Goal: Transaction & Acquisition: Purchase product/service

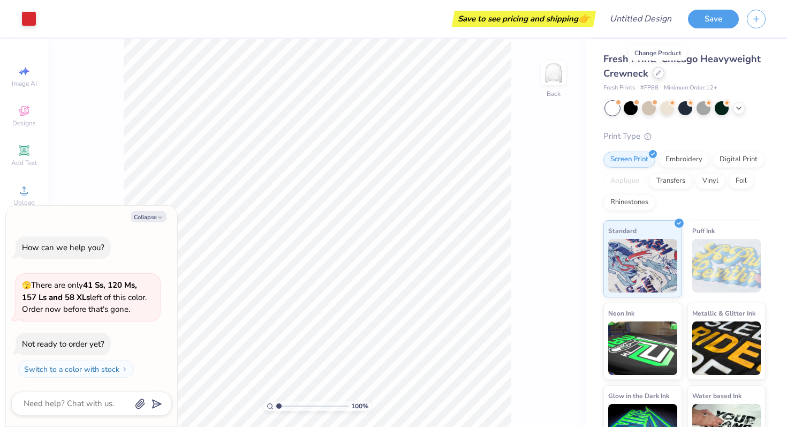
click at [659, 74] on icon at bounding box center [658, 72] width 5 height 5
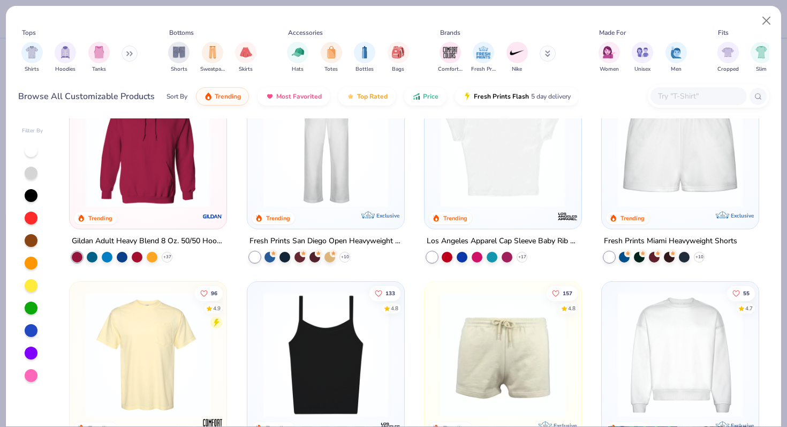
scroll to position [397, 0]
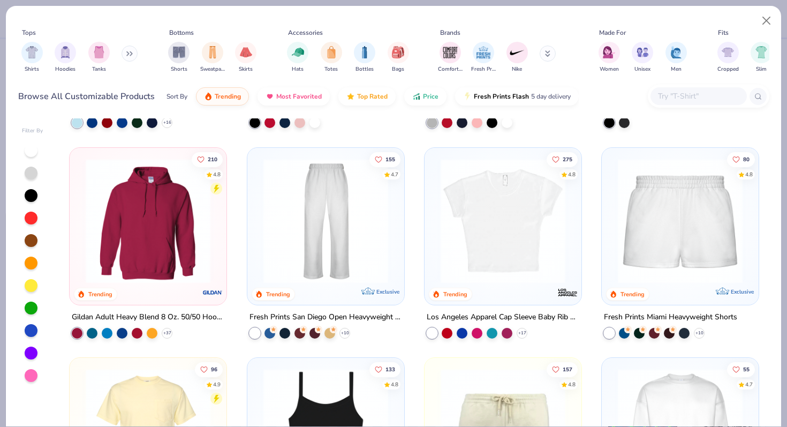
click at [498, 211] on img at bounding box center [502, 220] width 135 height 125
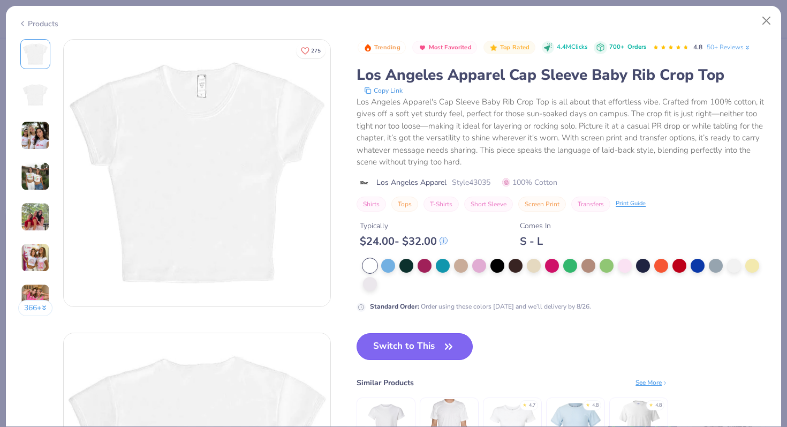
click at [449, 352] on icon "button" at bounding box center [448, 346] width 15 height 15
type textarea "x"
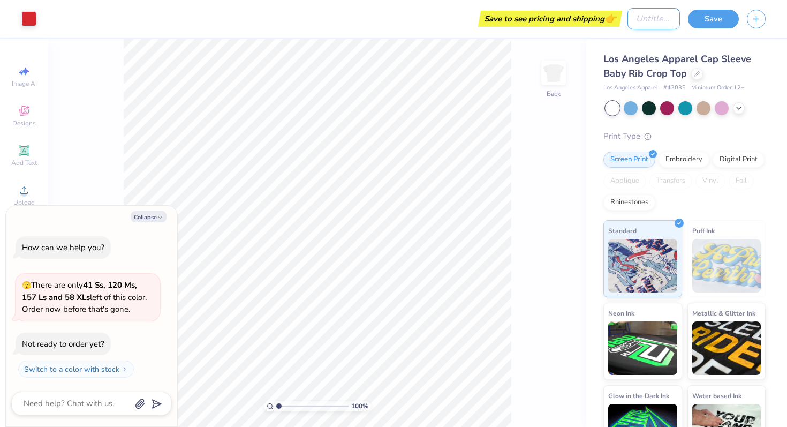
click at [664, 24] on input "Design Title" at bounding box center [653, 18] width 52 height 21
type input "S"
type textarea "x"
type input "SP"
type textarea "x"
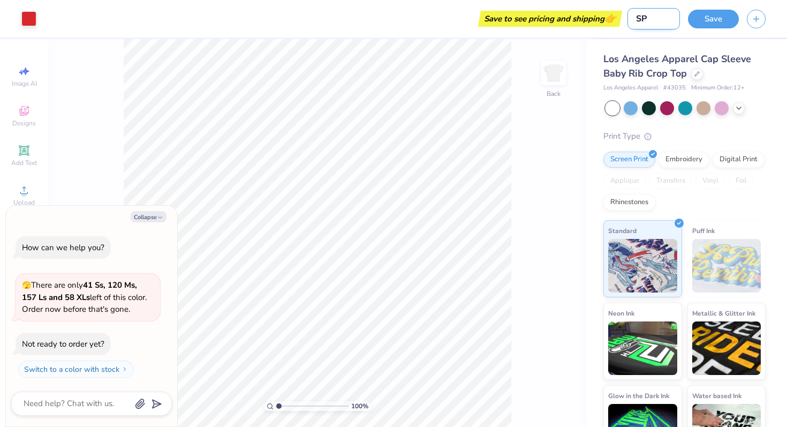
type input "SPR"
type textarea "x"
type input "SPRI"
type textarea "x"
type input "SPRIT"
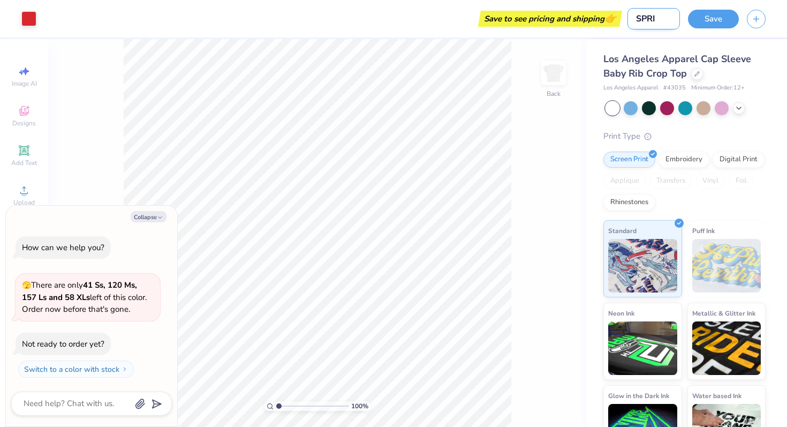
type textarea "x"
type input "SPRITE"
type textarea "x"
type input "SPRITE"
type textarea "x"
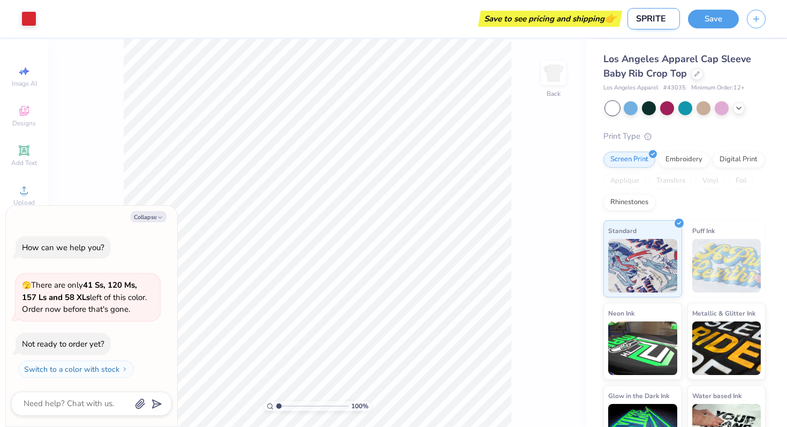
type input "SPRITE D"
type textarea "x"
type input "SPRITE DA"
type textarea "x"
type input "SPRITE DAT"
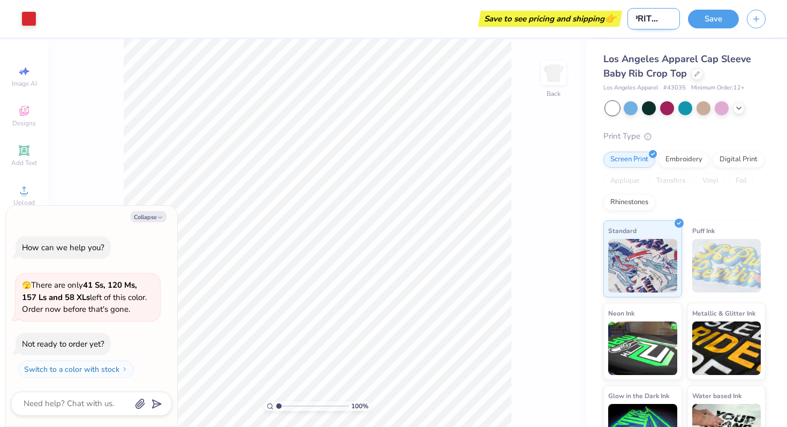
type textarea "x"
type input "SPRITE DATE"
type textarea "x"
type input "SPRITE DATES"
type textarea "x"
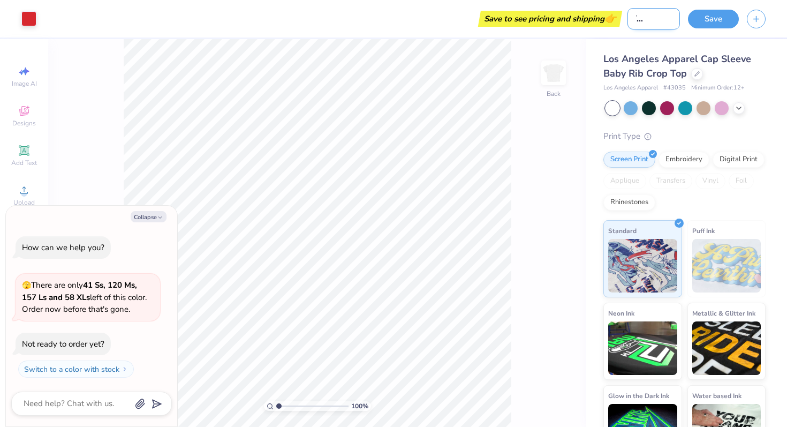
type input "SPRITE DATES?"
type textarea "x"
type input "SPRITE DATES??"
type textarea "x"
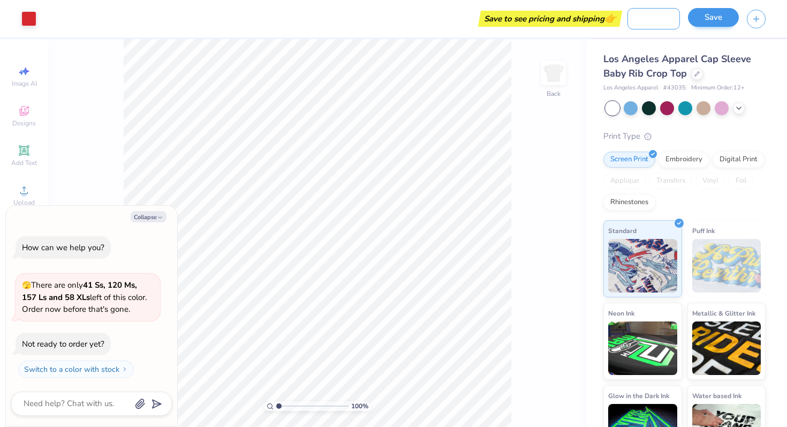
type input "SPRITE DATES??"
click at [712, 24] on button "Save" at bounding box center [713, 17] width 51 height 19
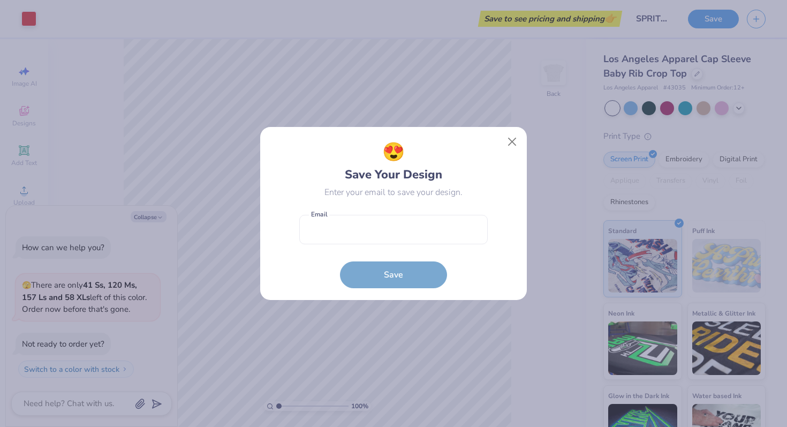
click at [510, 130] on div "😍 Save Your Design Enter your email to save your design. Email is a required fi…" at bounding box center [393, 213] width 267 height 173
click at [415, 240] on input "email" at bounding box center [393, 229] width 188 height 29
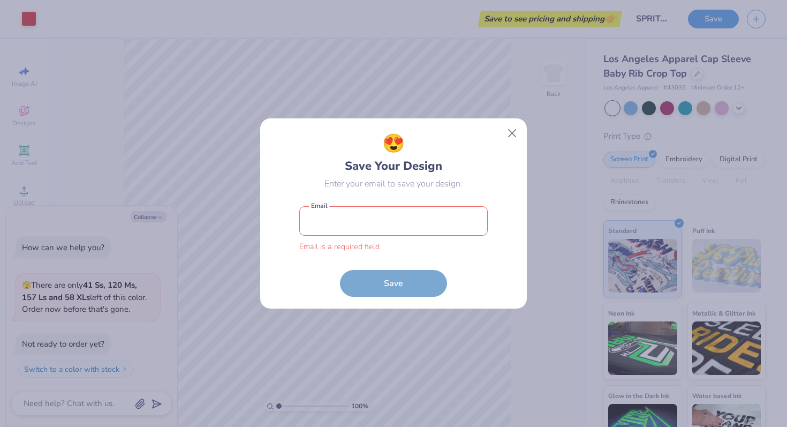
type input "tamburlm@miamioh.edu"
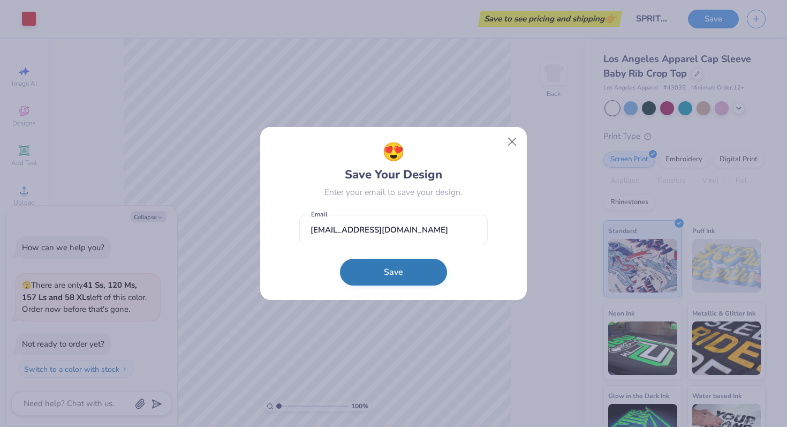
click at [427, 279] on button "Save" at bounding box center [393, 272] width 107 height 27
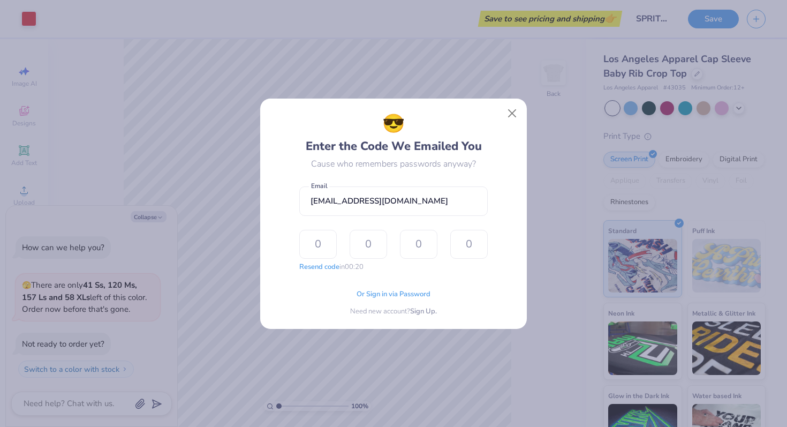
type input "6"
type input "2"
type input "6"
type input "0"
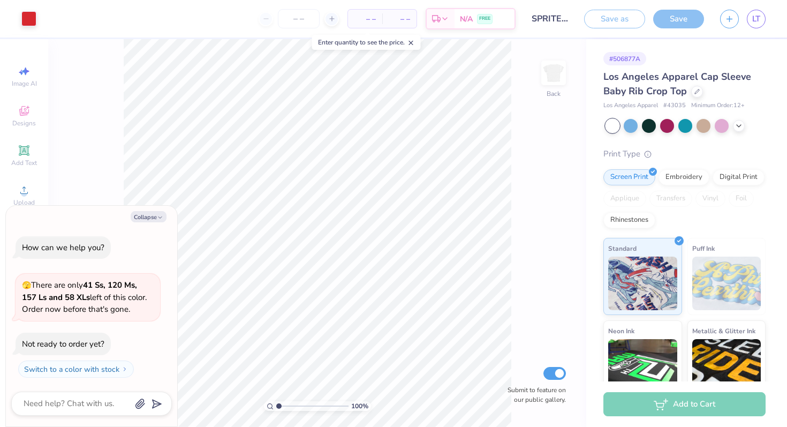
type textarea "x"
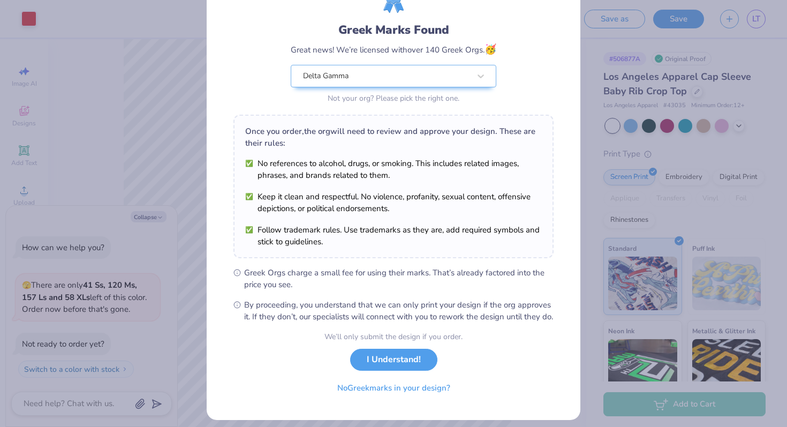
scroll to position [67, 0]
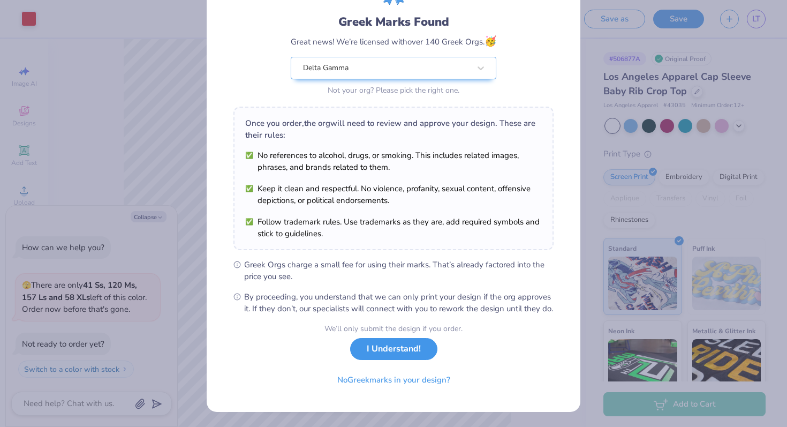
click at [420, 360] on button "I Understand!" at bounding box center [393, 349] width 87 height 22
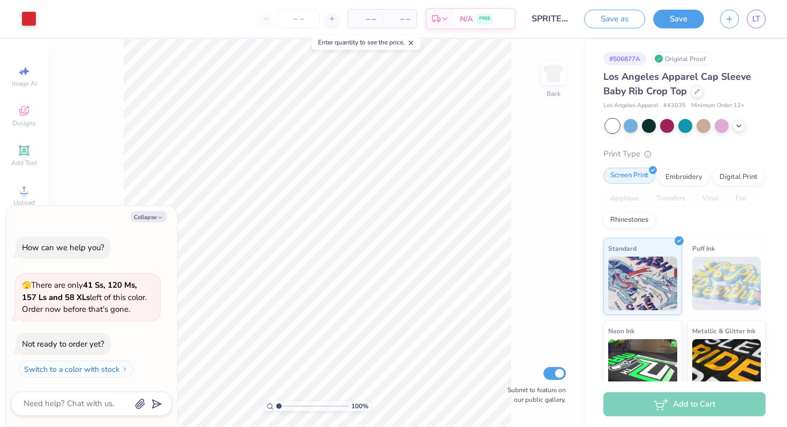
scroll to position [98, 0]
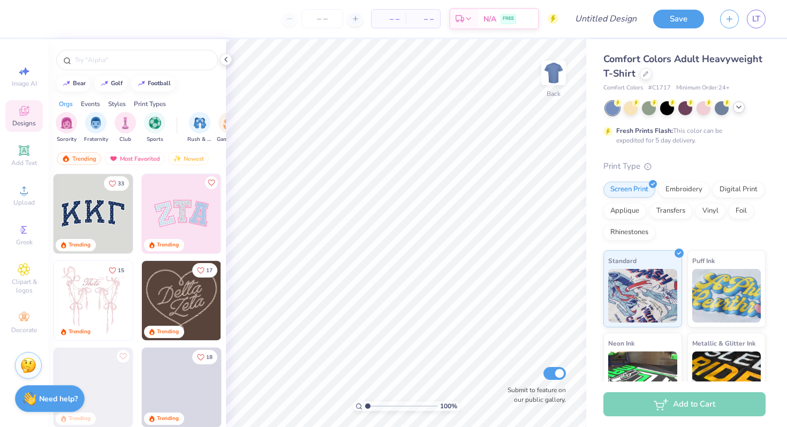
click at [737, 109] on icon at bounding box center [738, 107] width 9 height 9
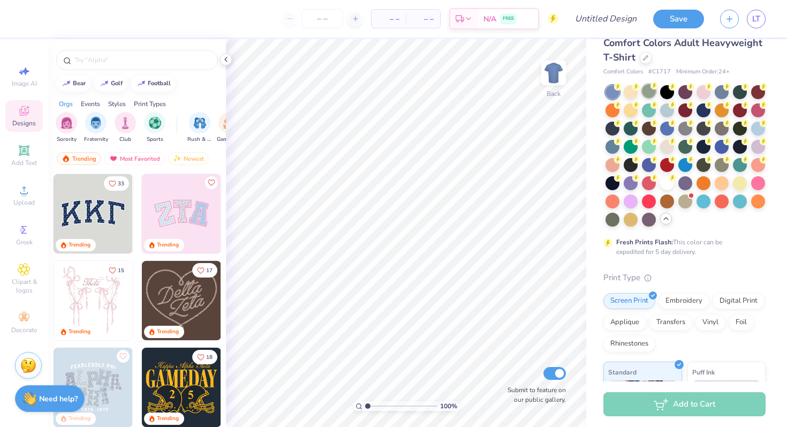
scroll to position [15, 0]
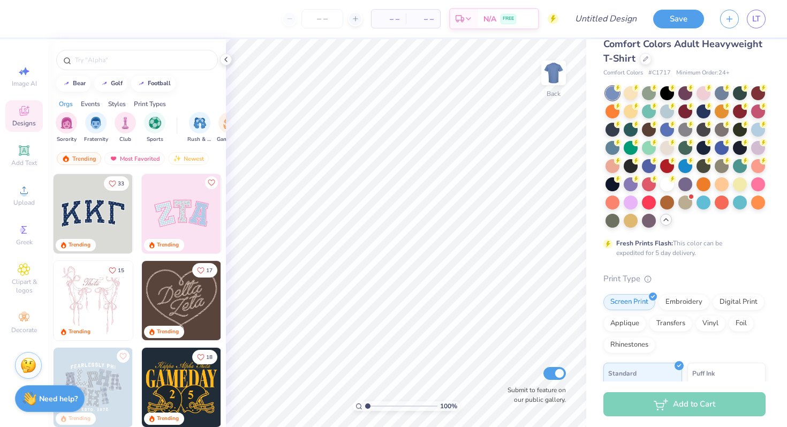
click at [646, 66] on div "Comfort Colors Adult Heavyweight T-Shirt Comfort Colors # C1717 Minimum Order: …" at bounding box center [684, 57] width 162 height 41
click at [646, 60] on icon at bounding box center [645, 57] width 5 height 5
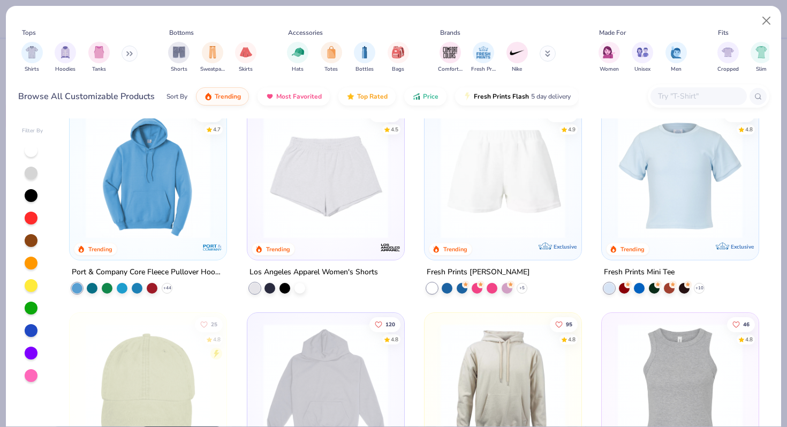
scroll to position [1487, 0]
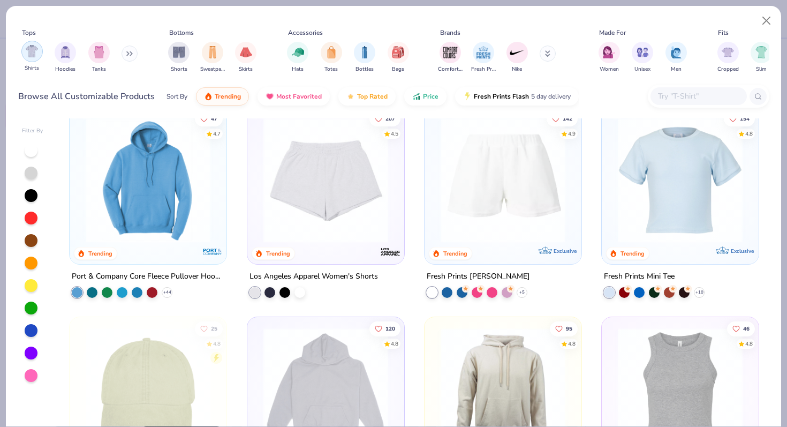
click at [29, 59] on div "filter for Shirts" at bounding box center [31, 51] width 21 height 21
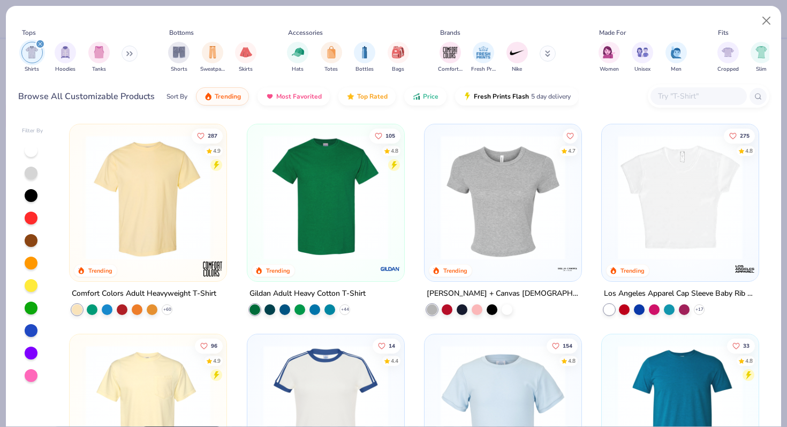
click at [671, 217] on img at bounding box center [679, 197] width 135 height 125
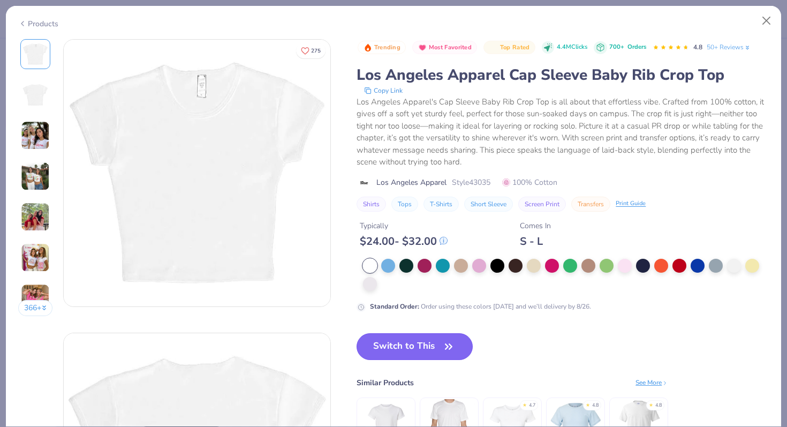
click at [449, 356] on button "Switch to This" at bounding box center [414, 346] width 116 height 27
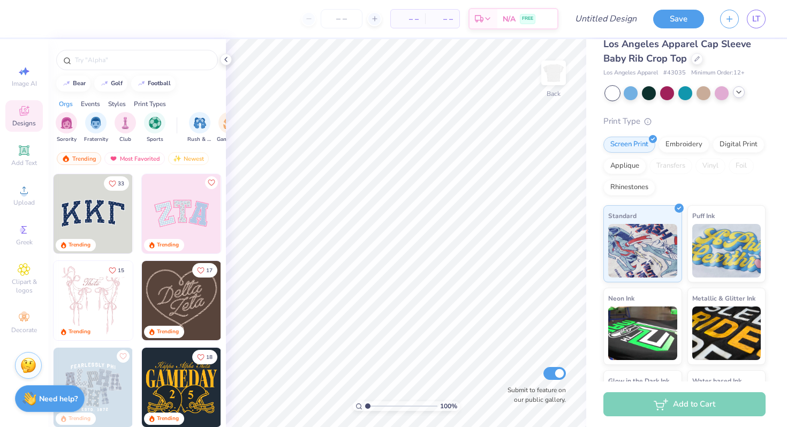
click at [107, 229] on img at bounding box center [93, 213] width 79 height 79
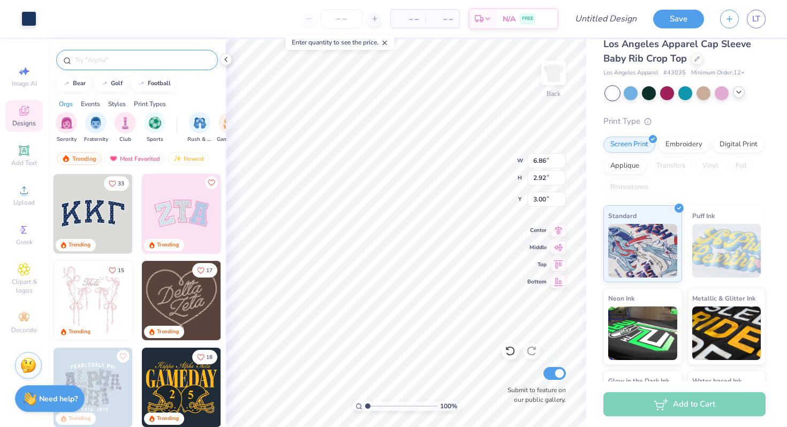
drag, startPoint x: 73, startPoint y: 277, endPoint x: 94, endPoint y: 67, distance: 210.4
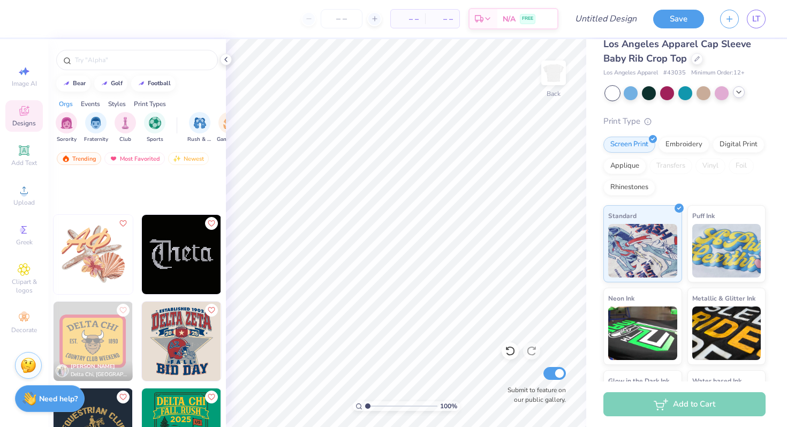
scroll to position [5254, 0]
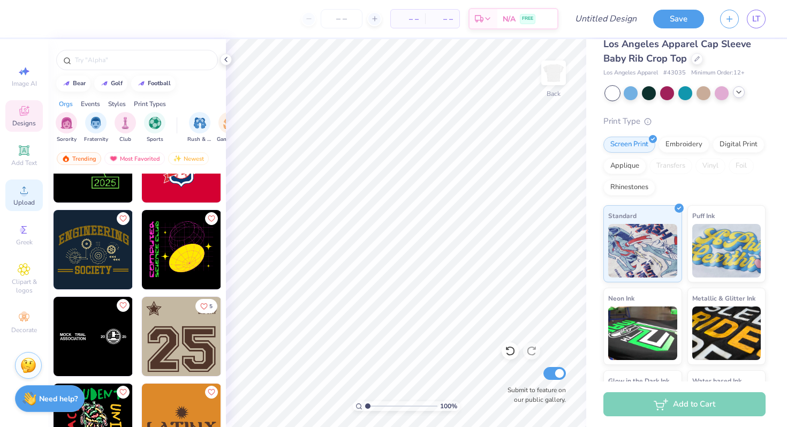
click at [24, 196] on circle at bounding box center [24, 194] width 6 height 6
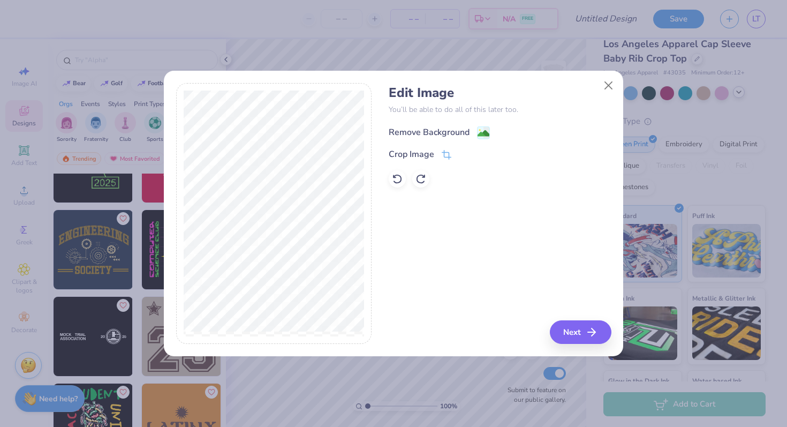
click at [483, 132] on image at bounding box center [483, 133] width 12 height 12
click at [582, 331] on button "Next" at bounding box center [582, 332] width 62 height 24
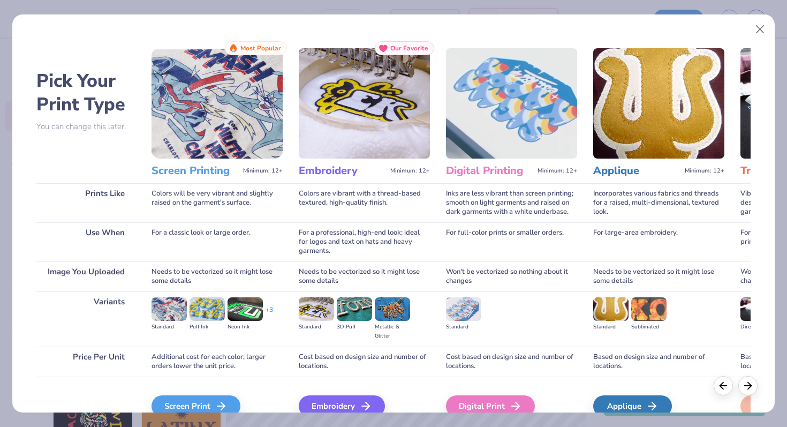
scroll to position [54, 0]
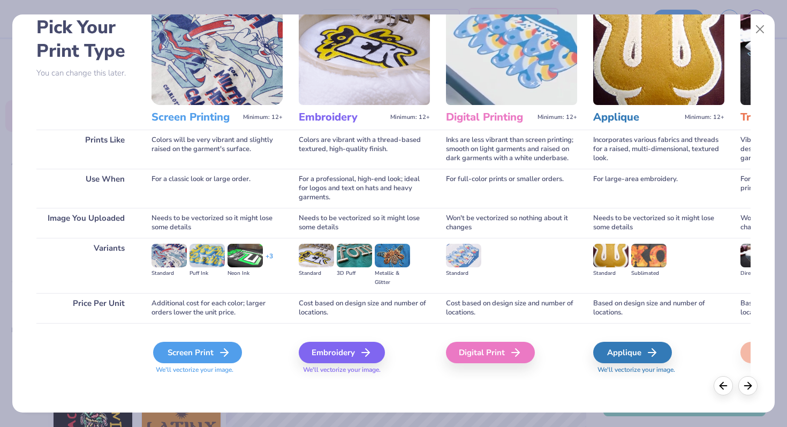
click at [221, 352] on line at bounding box center [224, 352] width 7 height 0
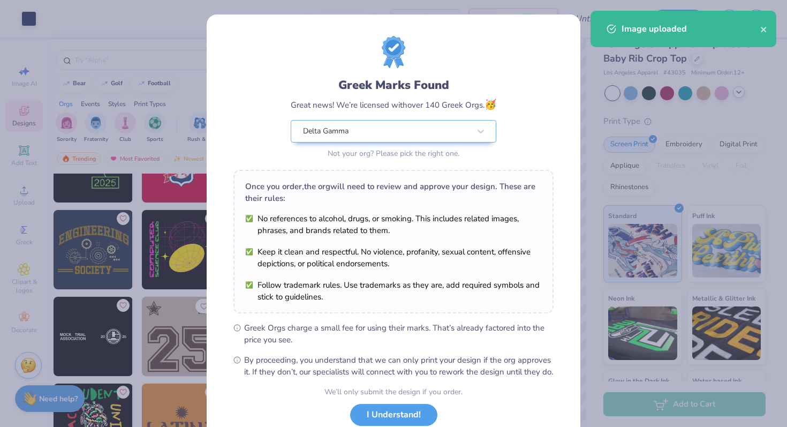
click at [401, 241] on body "Art colors – – Per Item – – Total Est. Delivery N/A FREE Design Title Save LT I…" at bounding box center [393, 213] width 787 height 427
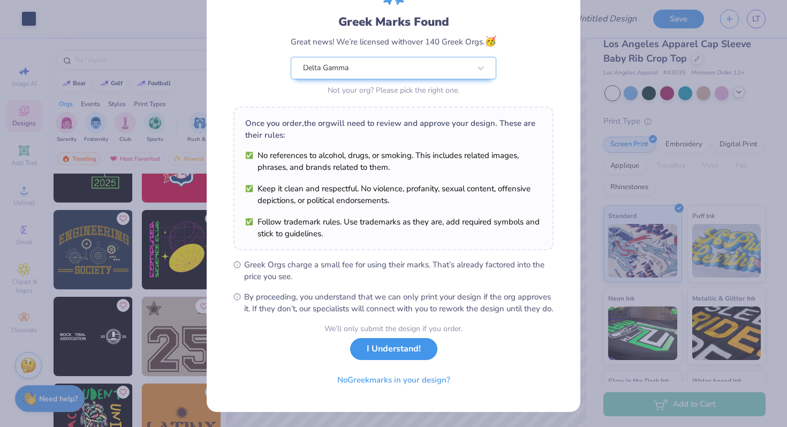
click at [392, 354] on button "I Understand!" at bounding box center [393, 349] width 87 height 22
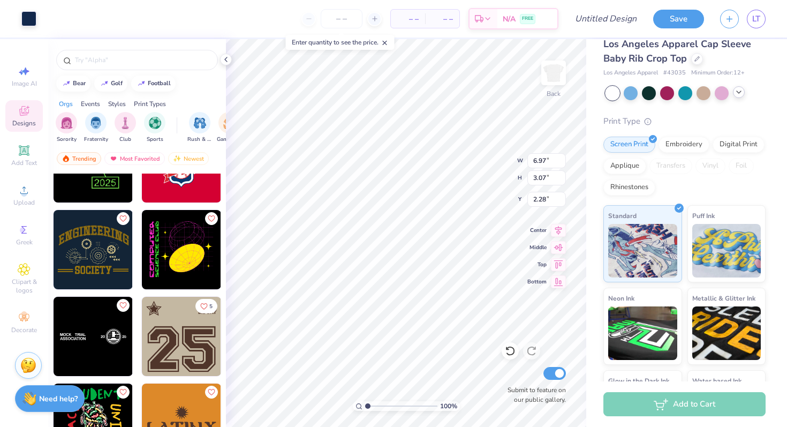
type input "3.00"
click at [24, 166] on span "Add Text" at bounding box center [24, 162] width 26 height 9
type input "4.03"
type input "1.17"
type input "6.17"
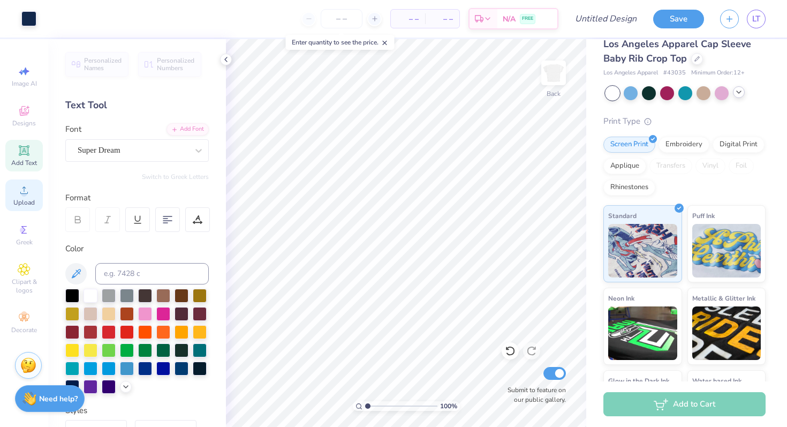
click at [25, 192] on circle at bounding box center [24, 194] width 6 height 6
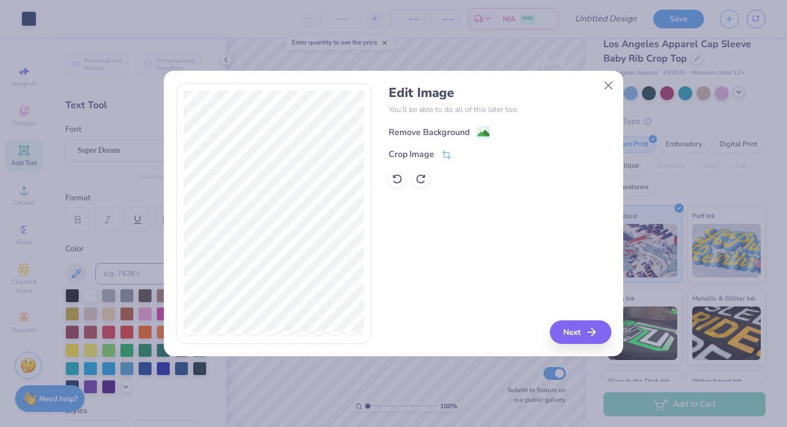
click at [477, 132] on icon at bounding box center [483, 132] width 13 height 13
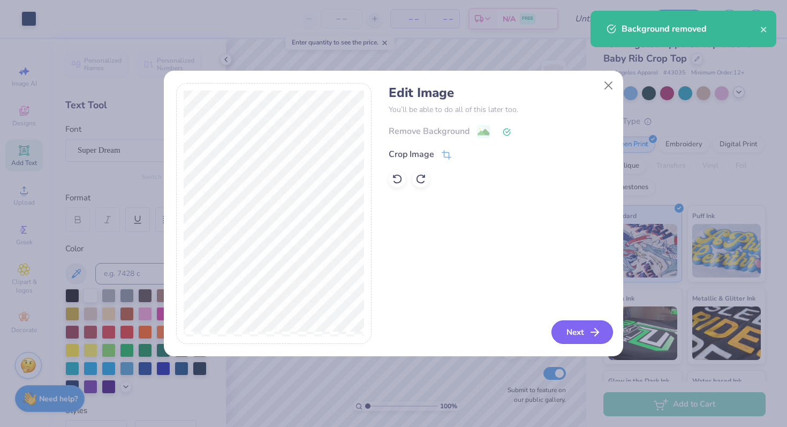
click at [579, 337] on button "Next" at bounding box center [582, 332] width 62 height 24
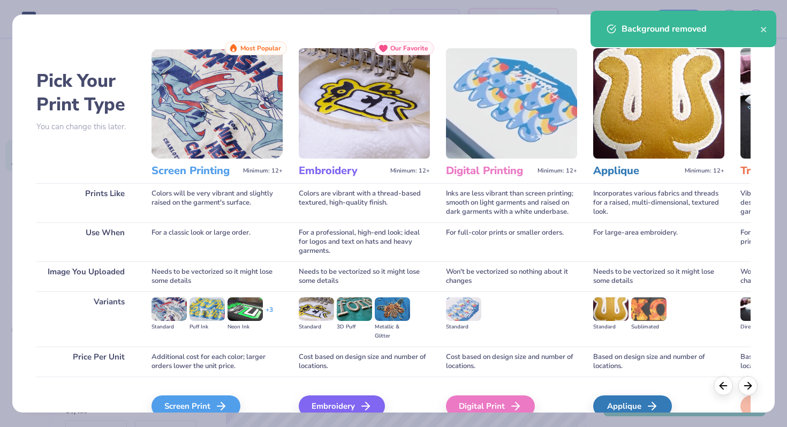
scroll to position [54, 0]
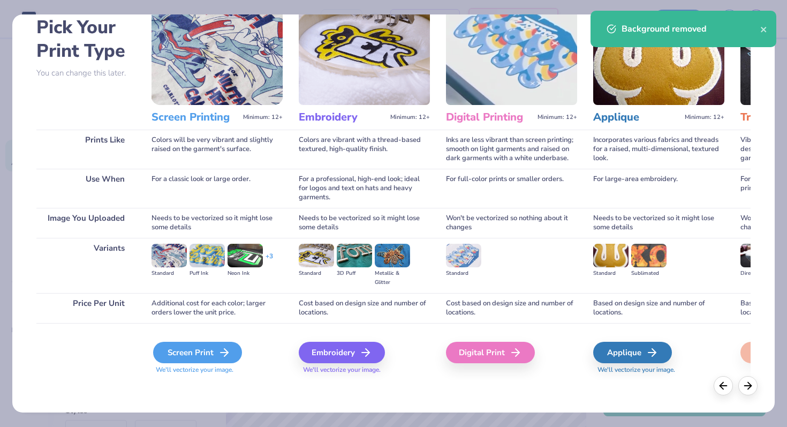
click at [223, 359] on div "Screen Print" at bounding box center [197, 351] width 89 height 21
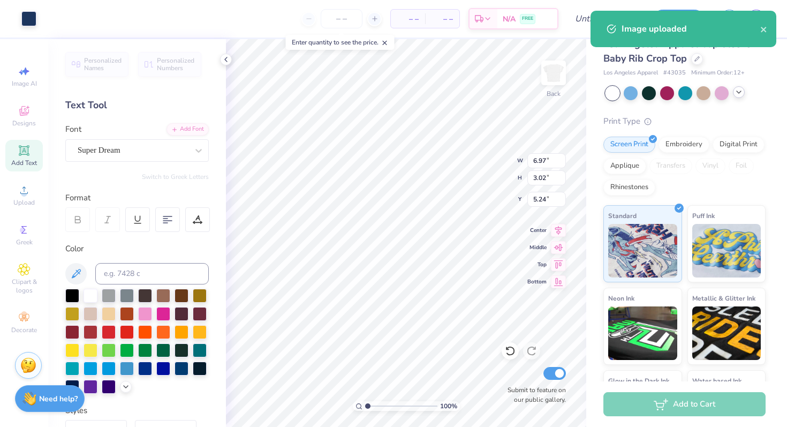
type input "7.14"
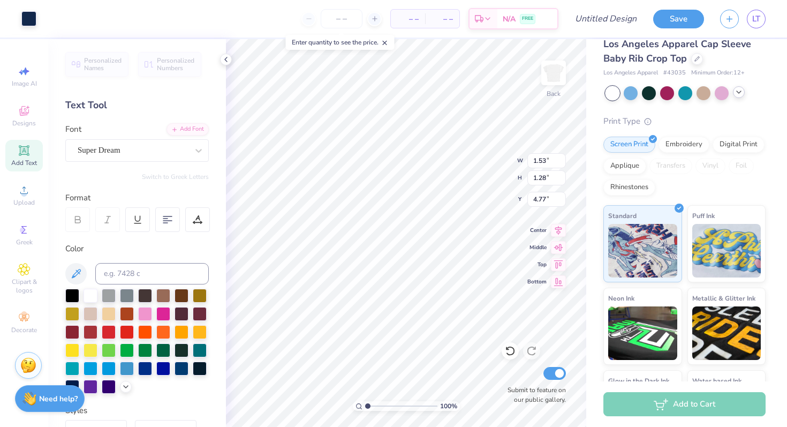
type input "1.53"
type input "1.28"
type input "4.77"
type input "3.00"
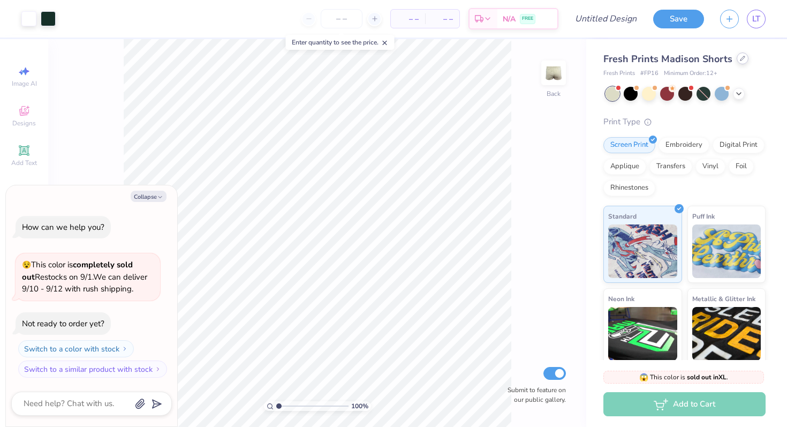
click at [737, 61] on div at bounding box center [743, 58] width 12 height 12
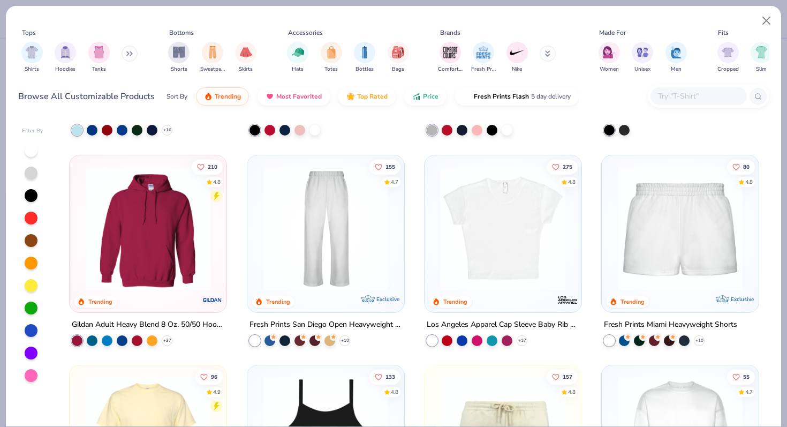
scroll to position [392, 0]
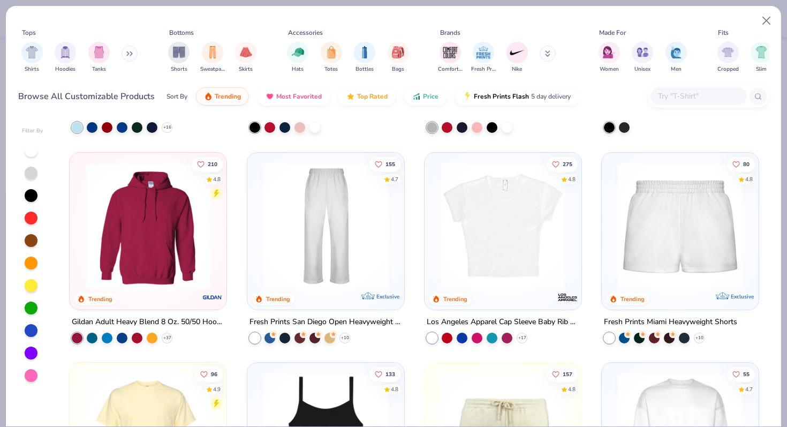
click at [441, 232] on div "287 4.9 Trending Comfort Colors Adult Heavyweight T-Shirt + 60 68 4.8 Trending …" at bounding box center [414, 272] width 710 height 308
click at [507, 238] on img at bounding box center [502, 225] width 135 height 125
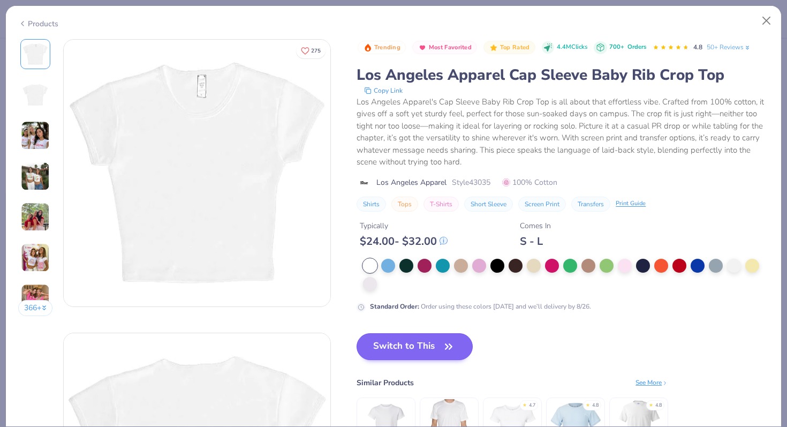
click at [431, 359] on div "Switch to This Similar Products See More ★ 4.7 ★ 4.8 ★ 4.8" at bounding box center [512, 405] width 312 height 145
click at [441, 348] on button "Switch to This" at bounding box center [414, 346] width 116 height 27
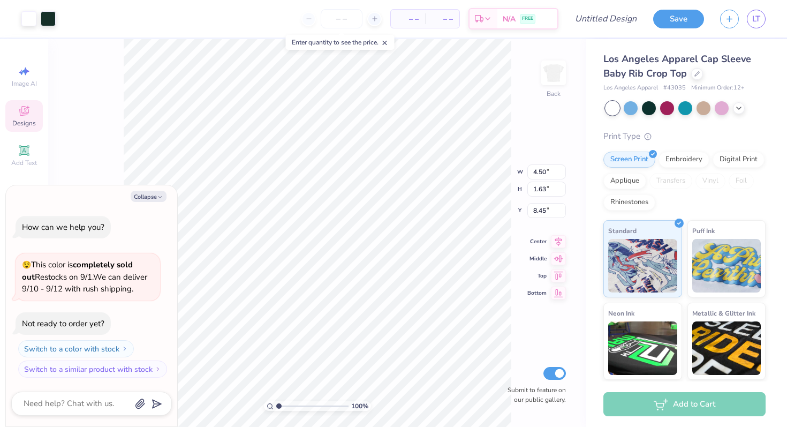
type textarea "x"
type input "3.00"
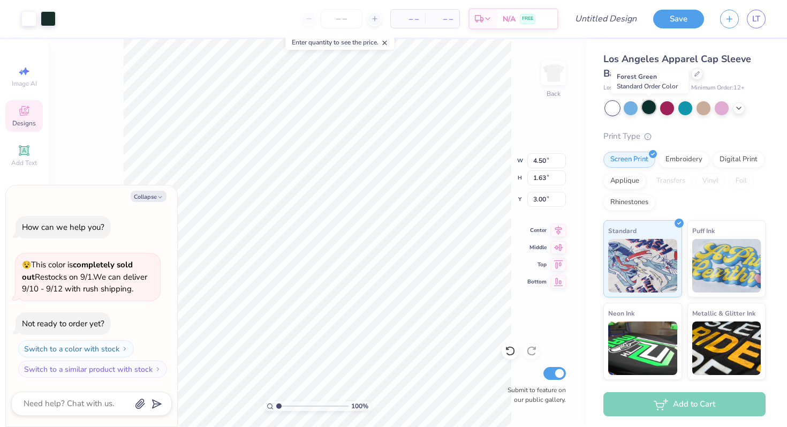
click at [647, 108] on div at bounding box center [649, 107] width 14 height 14
click at [743, 108] on div at bounding box center [739, 107] width 12 height 12
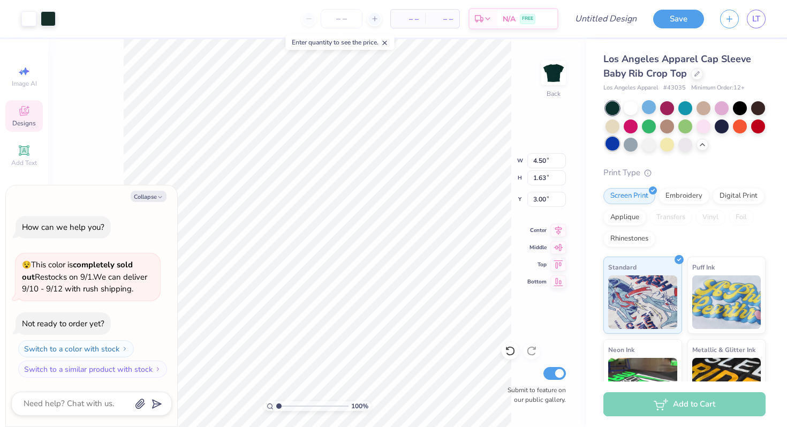
click at [610, 144] on div at bounding box center [612, 143] width 14 height 14
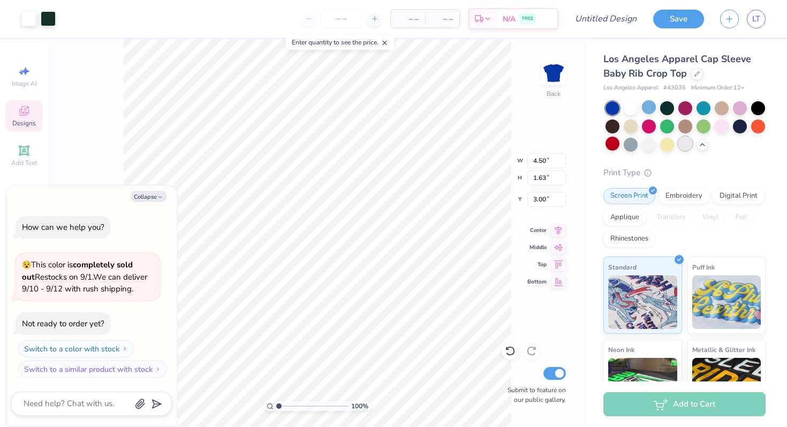
click at [687, 144] on div at bounding box center [685, 143] width 14 height 14
click at [634, 111] on div at bounding box center [631, 107] width 14 height 14
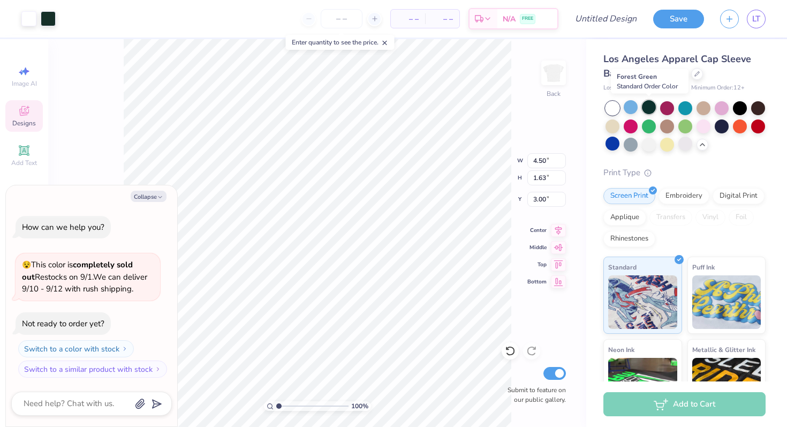
click at [652, 107] on div at bounding box center [649, 107] width 14 height 14
click at [668, 106] on div at bounding box center [667, 107] width 14 height 14
click at [713, 103] on div at bounding box center [685, 126] width 160 height 50
click at [764, 128] on div at bounding box center [758, 125] width 14 height 14
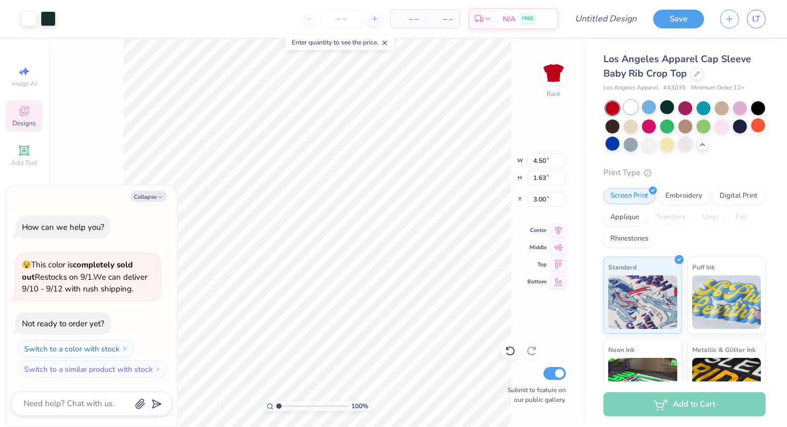
click at [626, 108] on div at bounding box center [631, 107] width 14 height 14
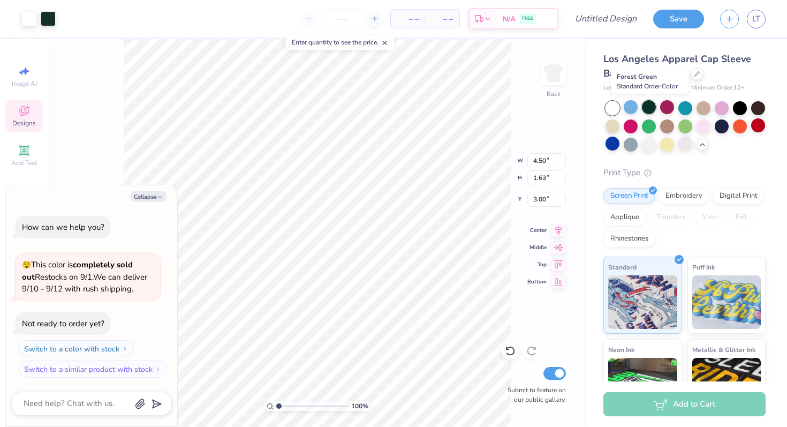
click at [652, 109] on div at bounding box center [649, 107] width 14 height 14
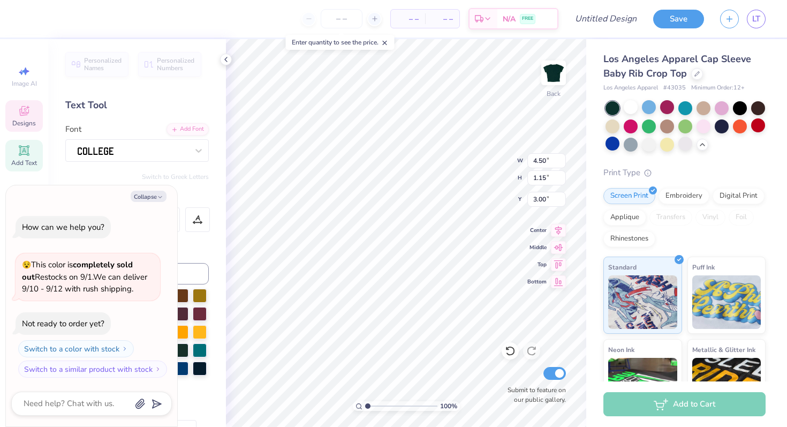
type textarea "x"
type textarea "TRI"
type textarea "x"
type textarea "TRI"
type textarea "x"
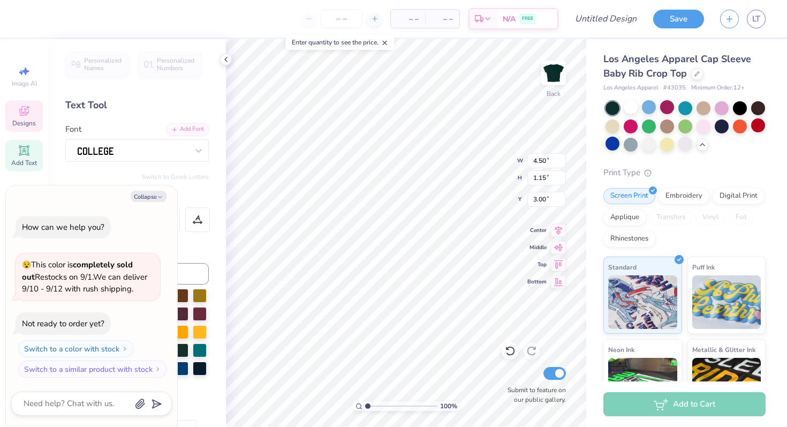
type textarea "TR"
type textarea "x"
type textarea "T"
type textarea "x"
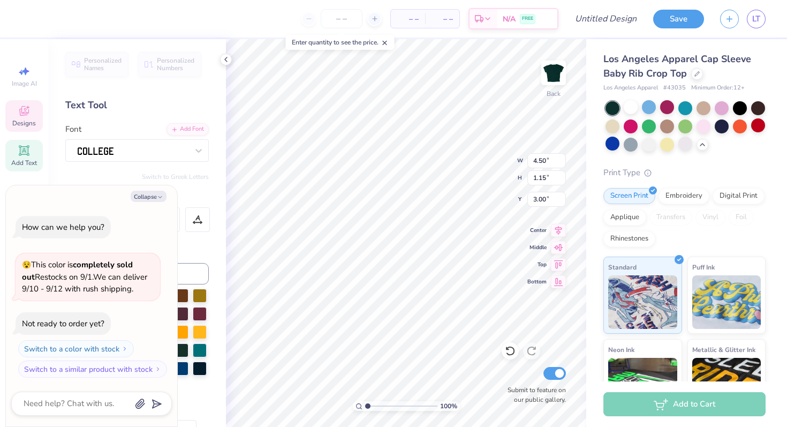
type textarea "D"
type textarea "x"
type textarea "De"
type textarea "x"
type textarea "Del"
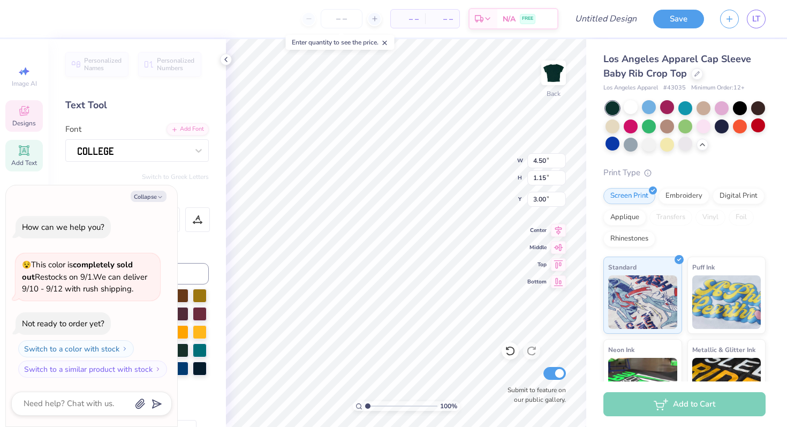
type textarea "x"
type textarea "Delt"
type textarea "x"
type textarea "Delta"
type textarea "x"
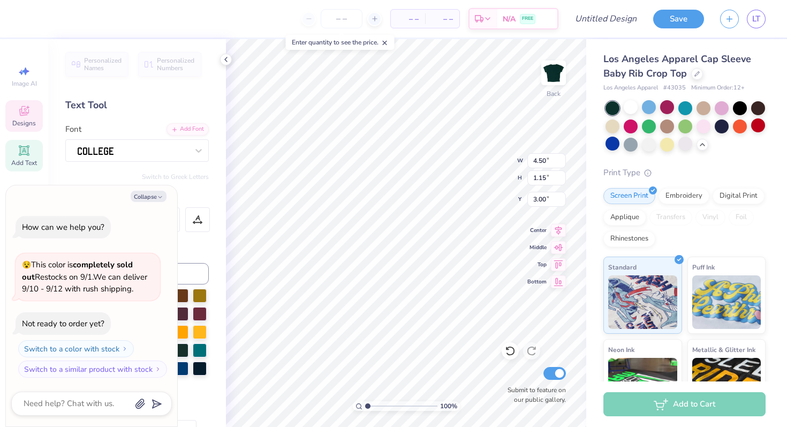
type textarea "Delta"
type textarea "x"
type textarea "Delta g"
type textarea "x"
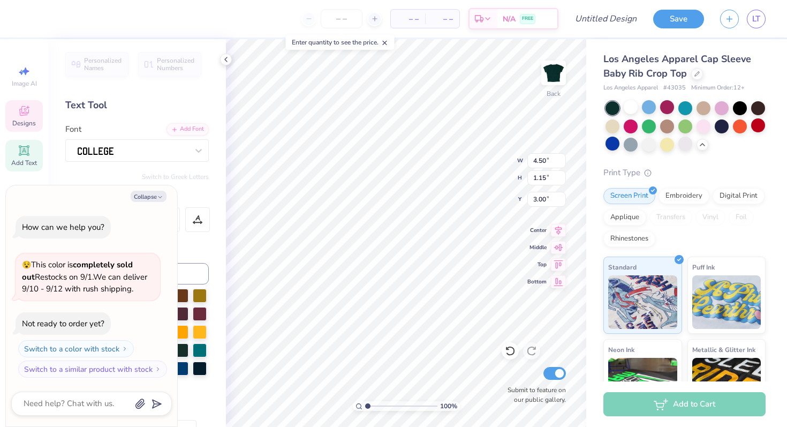
type textarea "Delta"
type textarea "x"
type textarea "Delta G"
type textarea "x"
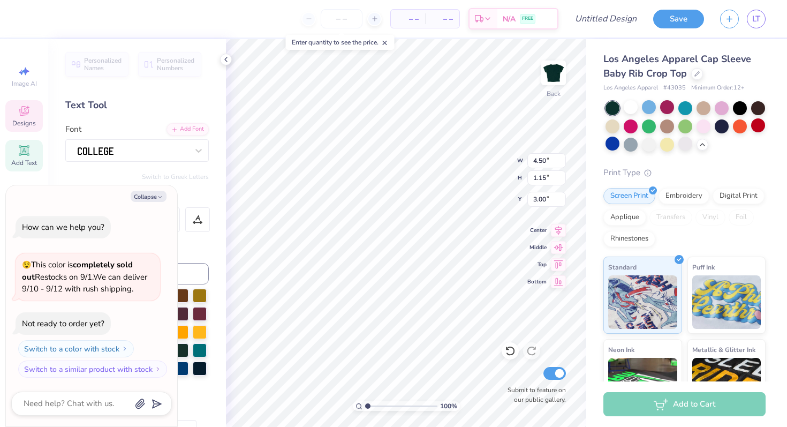
type textarea "Delta Ga"
type textarea "x"
type textarea "Delta Gam"
type textarea "x"
type textarea "Delta Gamm"
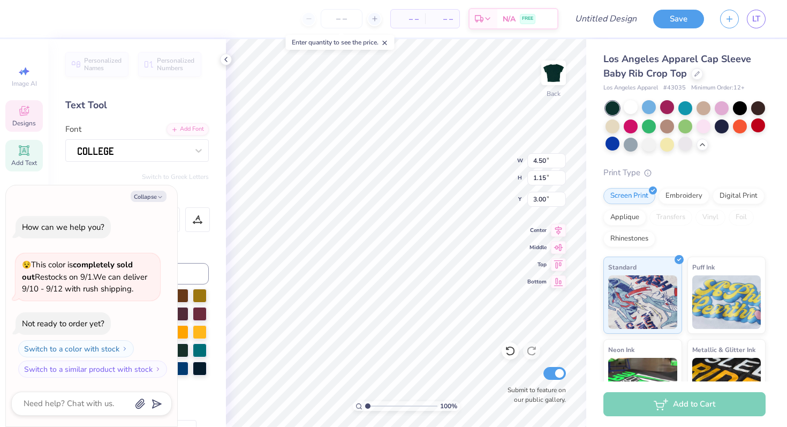
type textarea "x"
type textarea "Delta Gamma"
type textarea "x"
type textarea "Delta Gamma"
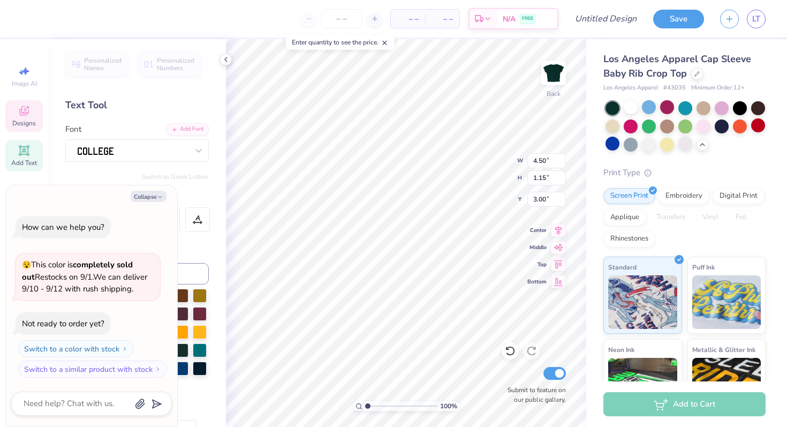
scroll to position [1, 1]
type textarea "x"
type input "3.00"
type textarea "x"
type input "4.03"
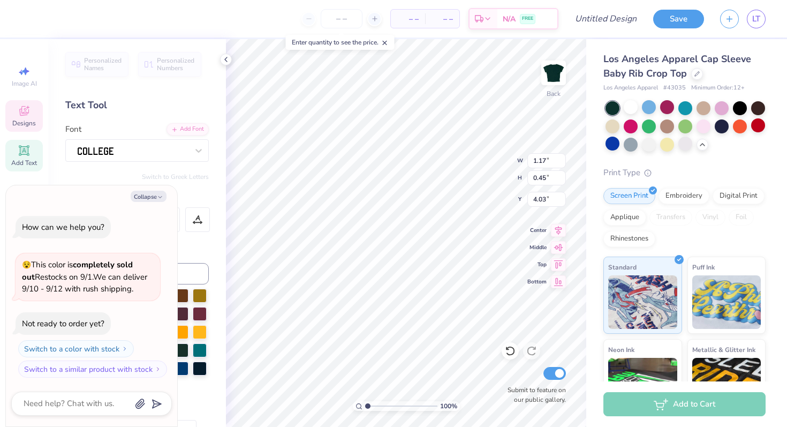
type textarea "x"
type textarea "1"
type textarea "x"
type textarea "18"
type textarea "x"
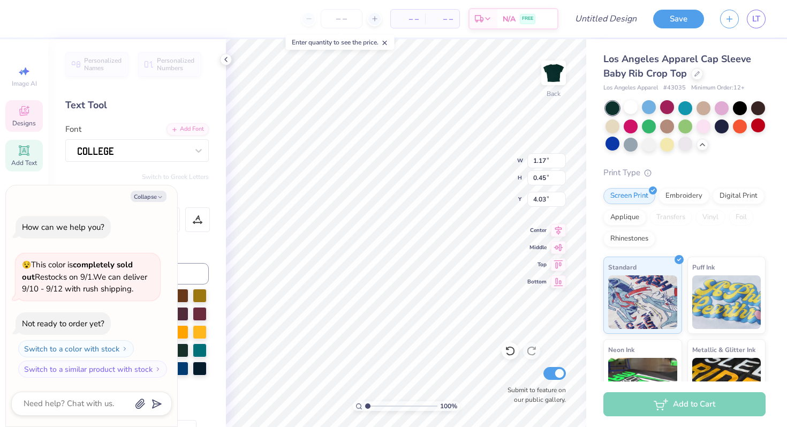
type textarea "187"
type textarea "x"
type textarea "1873"
click at [702, 146] on icon at bounding box center [702, 143] width 9 height 9
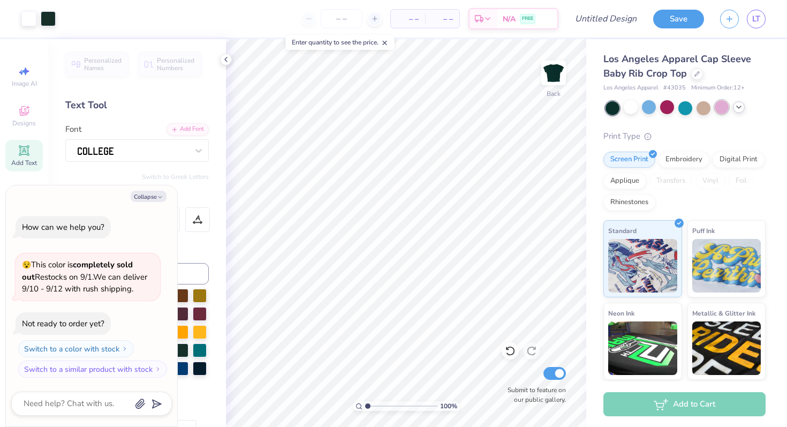
click at [722, 109] on div at bounding box center [722, 107] width 14 height 14
click at [665, 108] on div at bounding box center [667, 107] width 14 height 14
click at [739, 111] on div at bounding box center [739, 107] width 12 height 12
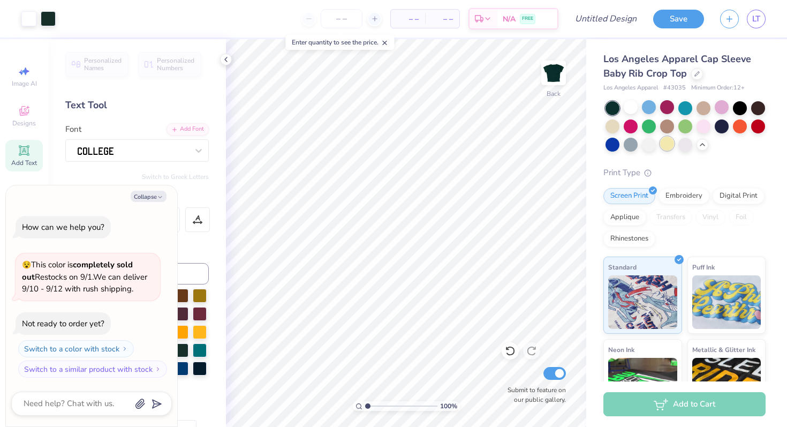
click at [664, 147] on div at bounding box center [667, 143] width 14 height 14
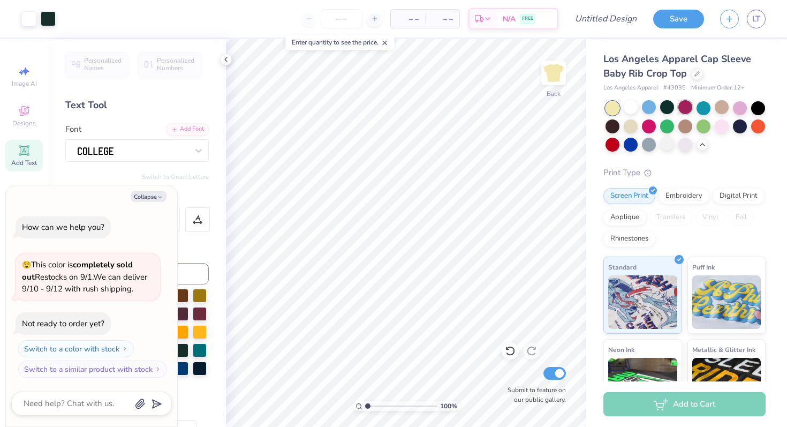
click at [683, 109] on div at bounding box center [685, 107] width 14 height 14
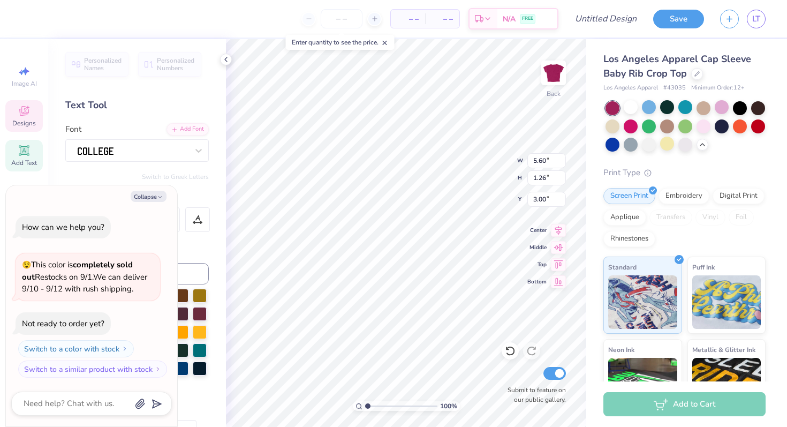
scroll to position [117, 0]
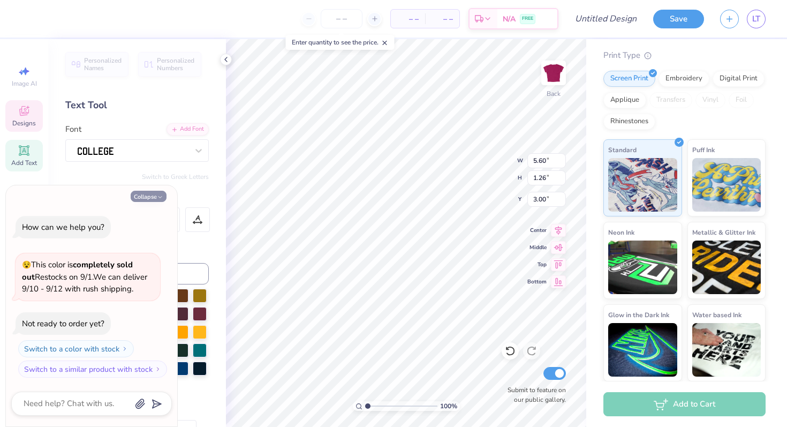
click at [162, 199] on icon "button" at bounding box center [160, 197] width 6 height 6
type textarea "x"
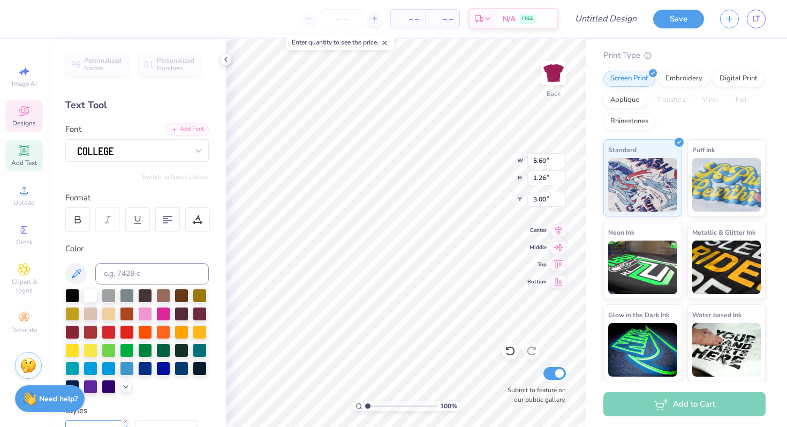
click at [29, 118] on div "Designs" at bounding box center [23, 116] width 37 height 32
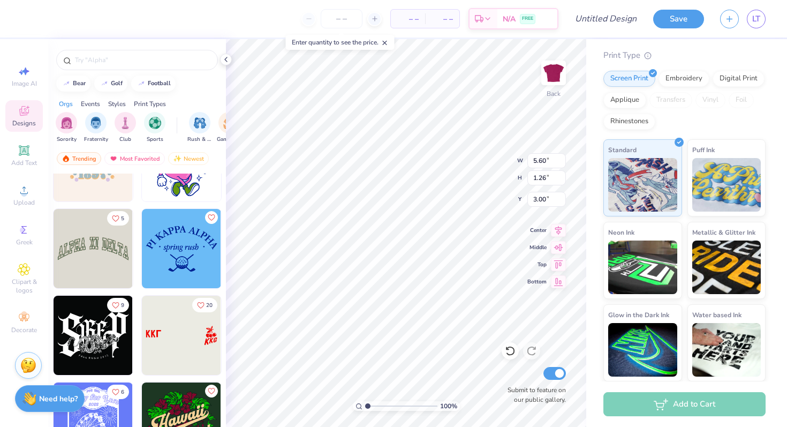
scroll to position [7580, 0]
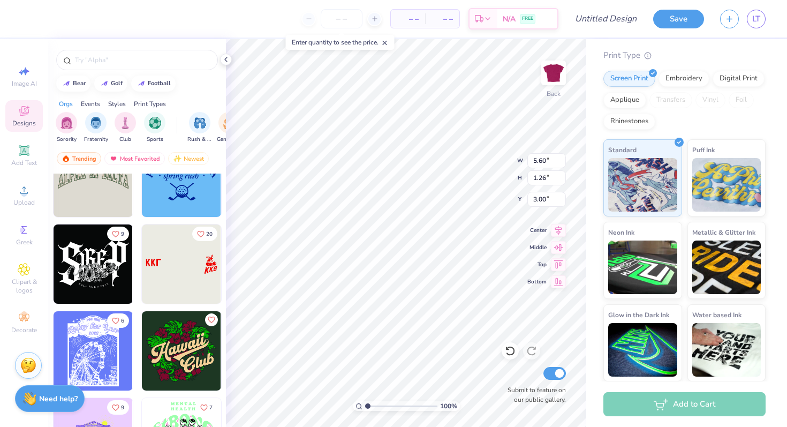
click at [188, 279] on img at bounding box center [181, 263] width 79 height 79
type input "6.76"
type input "1.76"
type input "5.41"
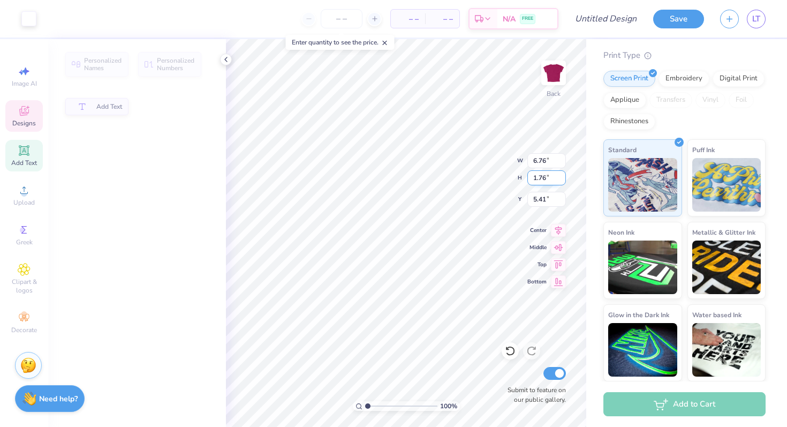
type input "5.60"
type input "1.26"
type input "3.00"
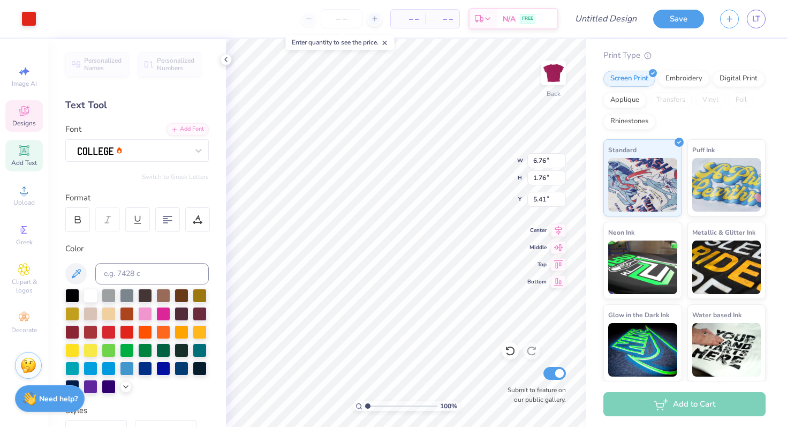
type input "3.00"
click at [26, 115] on icon at bounding box center [24, 110] width 13 height 13
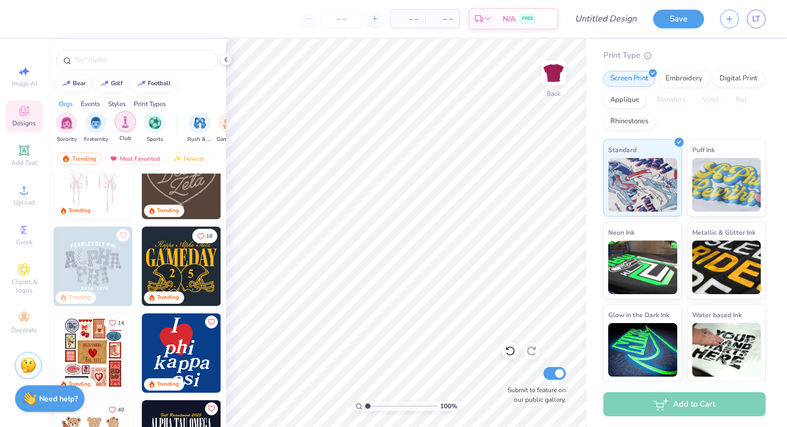
scroll to position [128, 0]
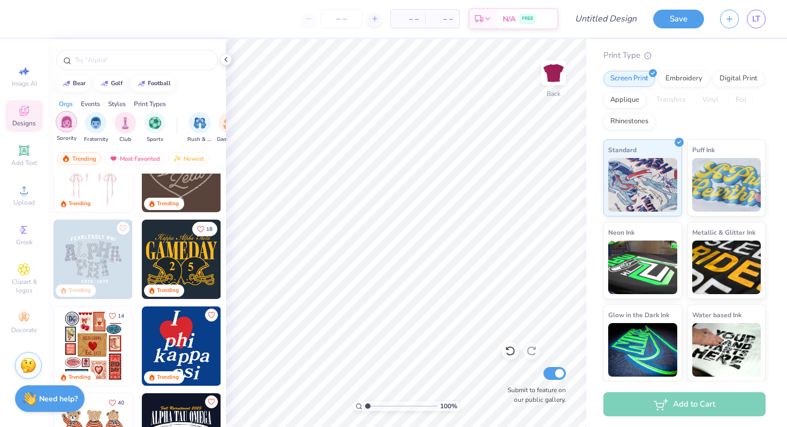
click at [70, 126] on img "filter for Sorority" at bounding box center [66, 122] width 12 height 12
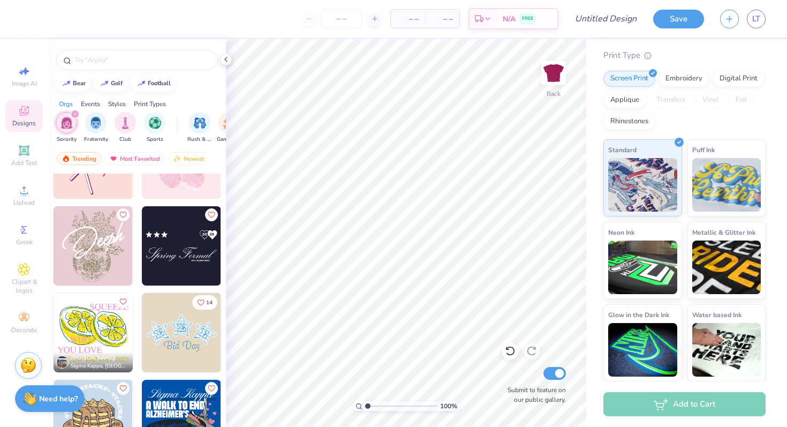
scroll to position [8713, 0]
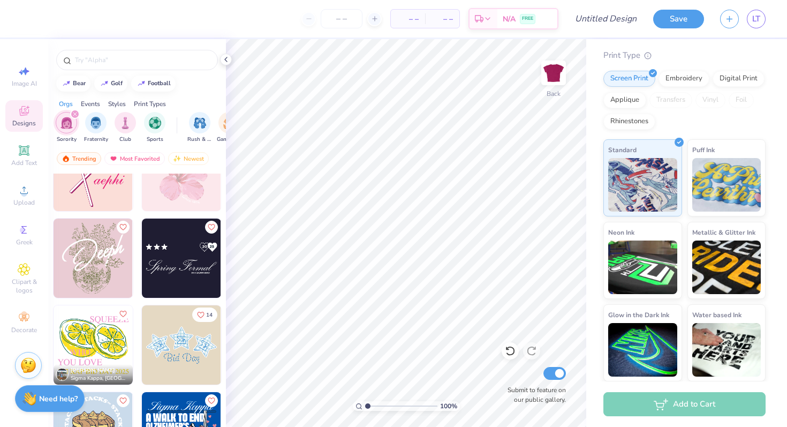
click at [173, 235] on img at bounding box center [181, 257] width 79 height 79
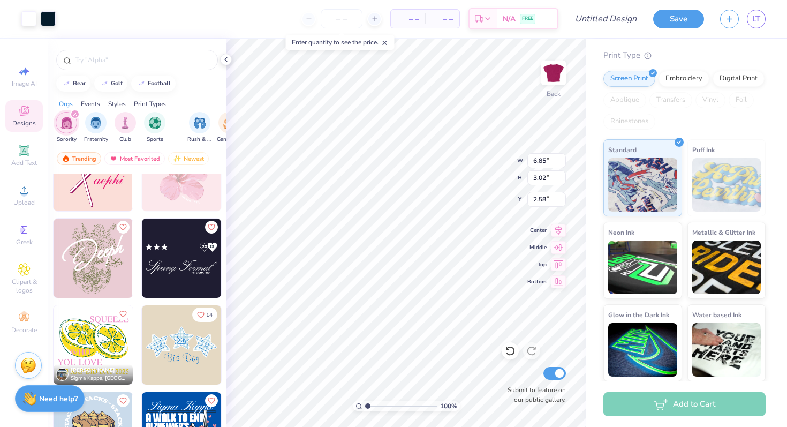
type input "3.00"
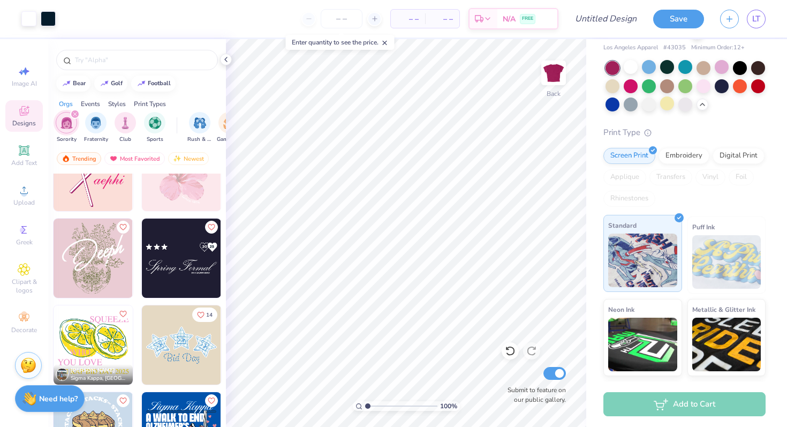
scroll to position [0, 0]
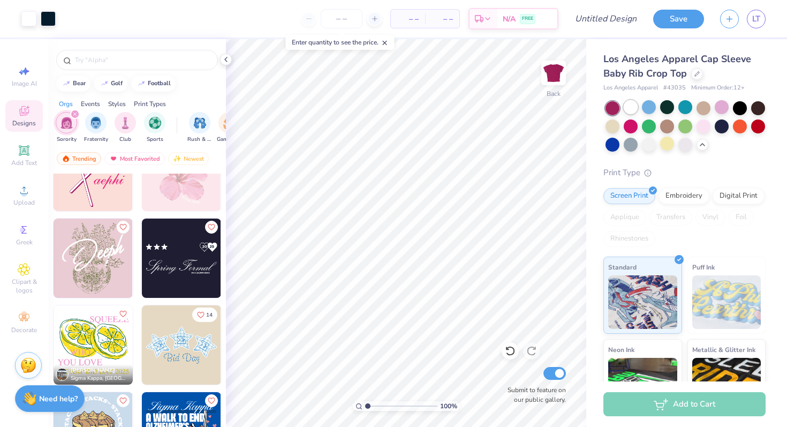
click at [628, 111] on div at bounding box center [631, 107] width 14 height 14
click at [649, 108] on div at bounding box center [649, 107] width 14 height 14
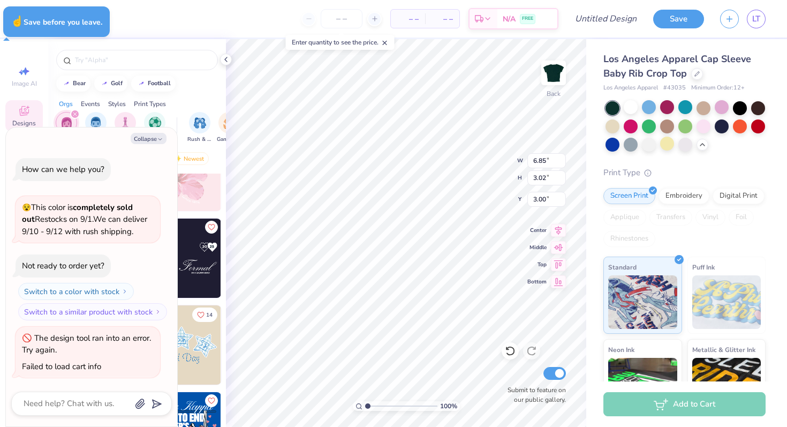
type textarea "x"
